Goal: Transaction & Acquisition: Purchase product/service

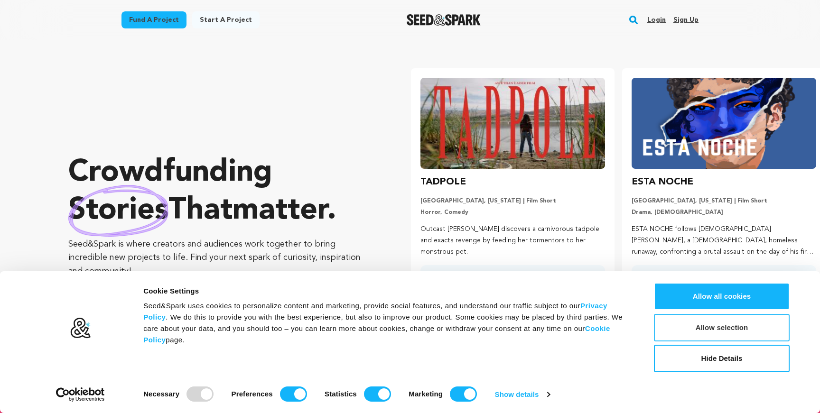
scroll to position [0, 219]
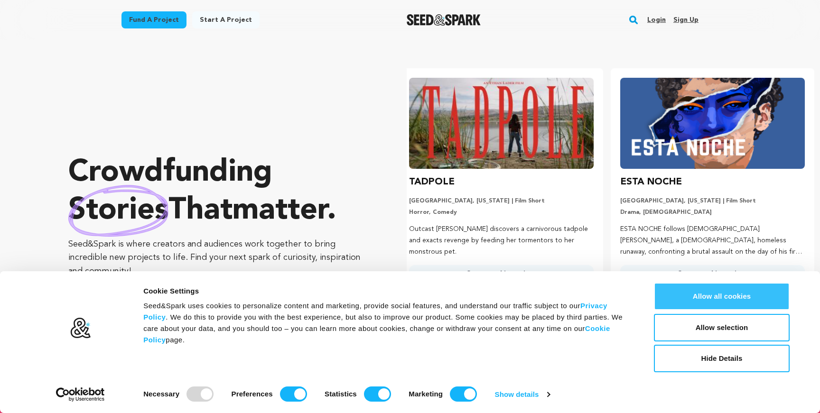
click at [736, 288] on button "Allow all cookies" at bounding box center [722, 297] width 136 height 28
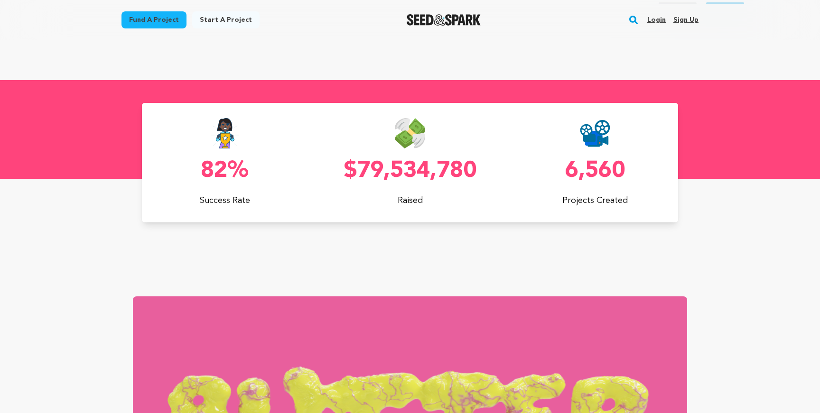
scroll to position [506, 0]
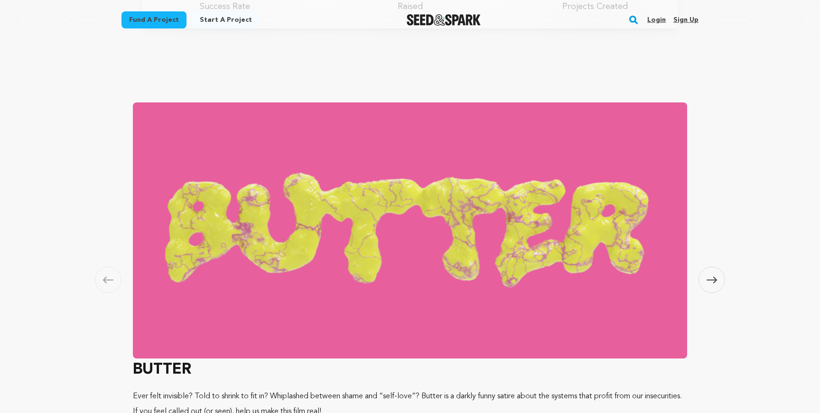
click at [168, 19] on link "Fund a project" at bounding box center [153, 19] width 65 height 17
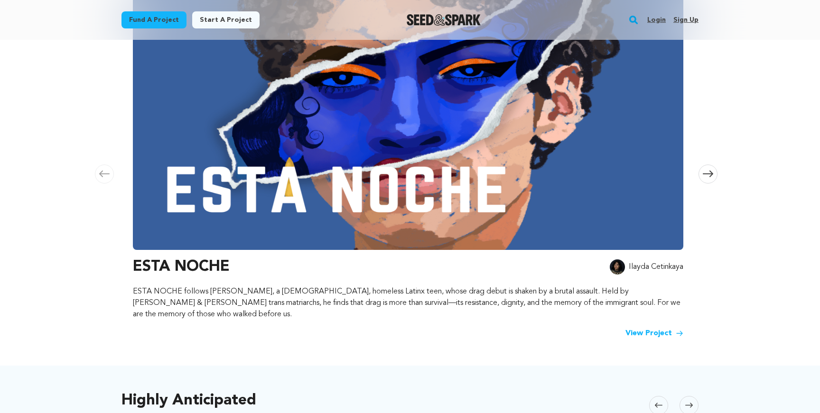
scroll to position [481, 0]
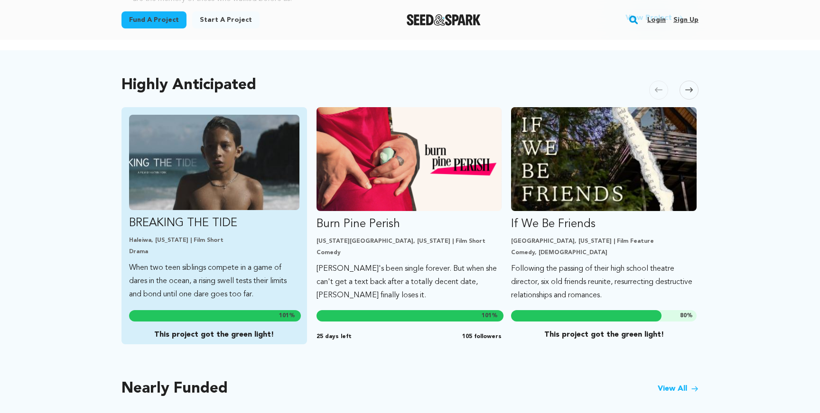
click at [269, 281] on p "When two teen siblings compete in a game of dares in the ocean, a rising swell …" at bounding box center [214, 281] width 170 height 40
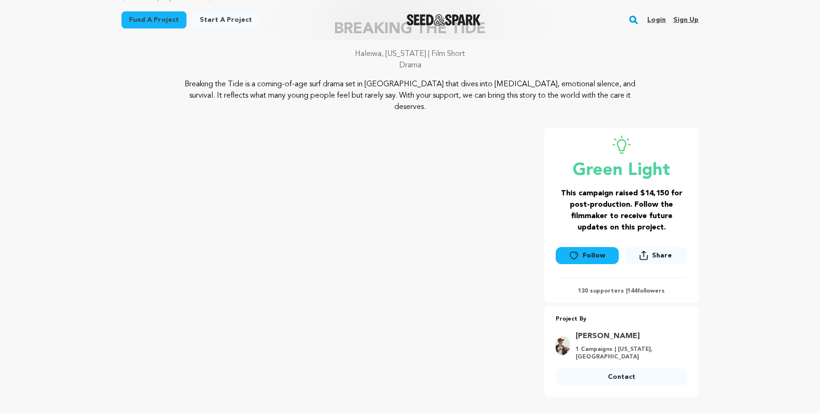
scroll to position [66, 0]
click at [695, 91] on div "Breaking the Tide is a coming-of-age surf drama set in [GEOGRAPHIC_DATA] that d…" at bounding box center [409, 95] width 577 height 34
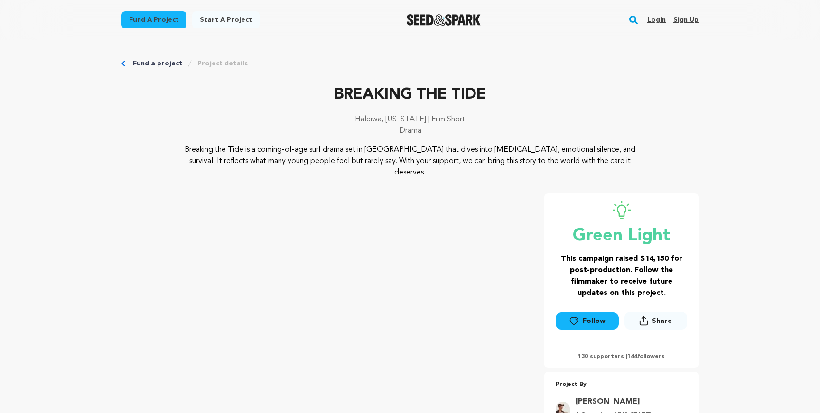
click at [167, 62] on link "Fund a project" at bounding box center [157, 63] width 49 height 9
